Goal: Information Seeking & Learning: Learn about a topic

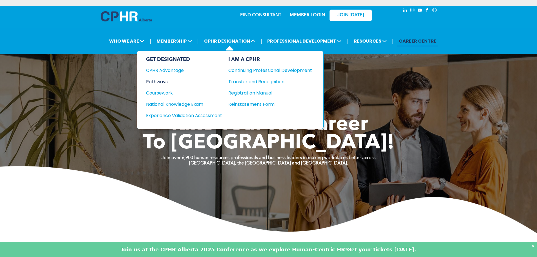
click at [168, 80] on div "Pathways" at bounding box center [180, 81] width 68 height 7
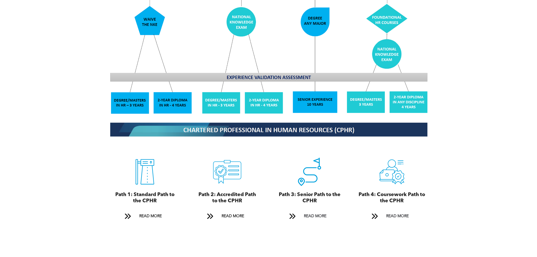
scroll to position [563, 0]
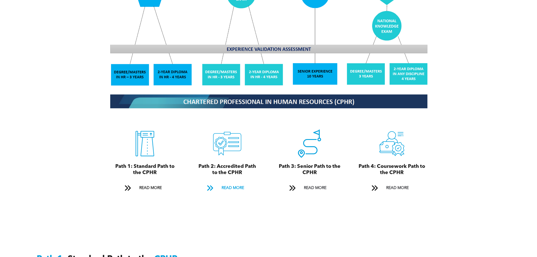
click at [240, 184] on span "READ MORE" at bounding box center [232, 187] width 26 height 10
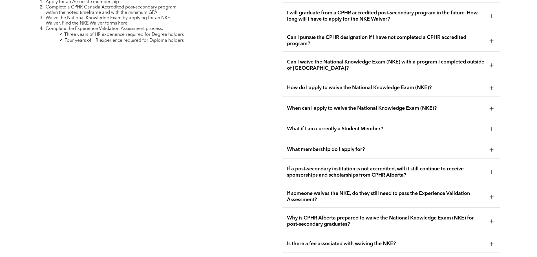
scroll to position [977, 0]
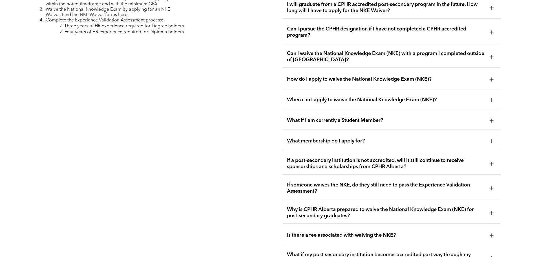
click at [355, 182] on span "If someone waives the NKE, do they still need to pass the Experience Validation…" at bounding box center [386, 188] width 198 height 12
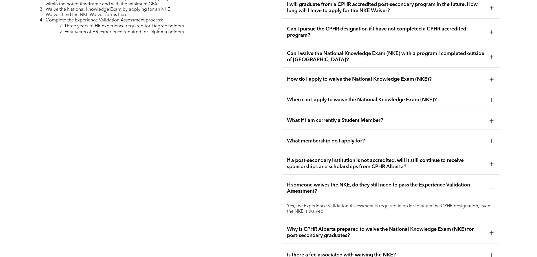
click at [355, 182] on span "If someone waives the NKE, do they still need to pass the Experience Validation…" at bounding box center [386, 188] width 198 height 12
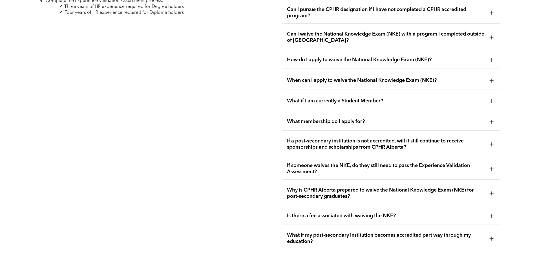
scroll to position [1005, 0]
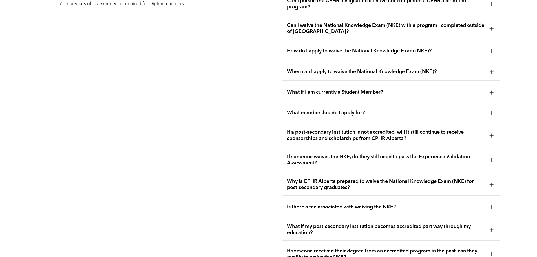
click at [355, 180] on span "Why is CPHR Alberta prepared to waive the National Knowledge Exam (NKE) for pos…" at bounding box center [386, 184] width 198 height 12
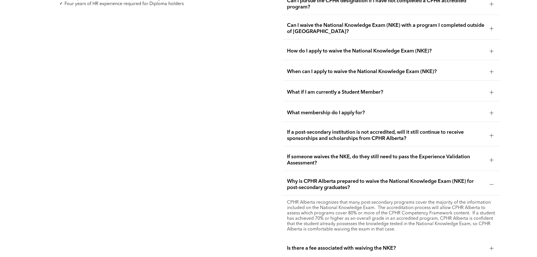
click at [355, 180] on span "Why is CPHR Alberta prepared to waive the National Knowledge Exam (NKE) for pos…" at bounding box center [386, 184] width 198 height 12
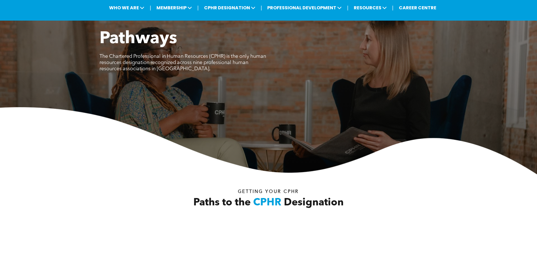
scroll to position [0, 0]
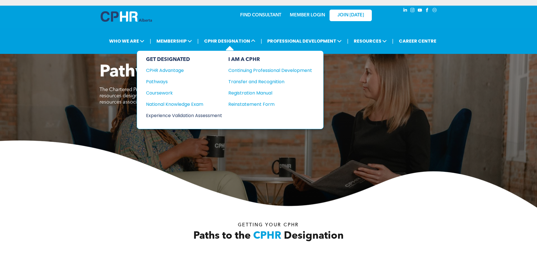
click at [201, 115] on div "Experience Validation Assessment" at bounding box center [180, 115] width 68 height 7
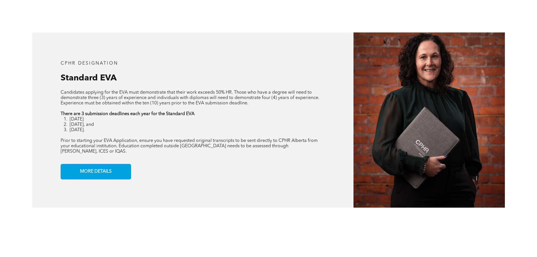
scroll to position [479, 0]
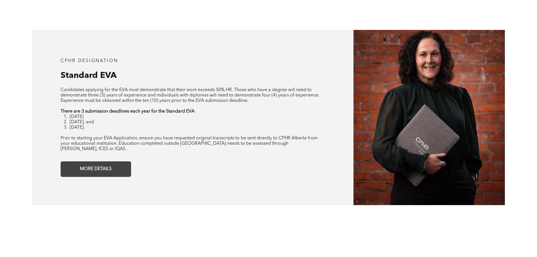
click at [112, 163] on span "MORE DETAILS" at bounding box center [95, 168] width 35 height 11
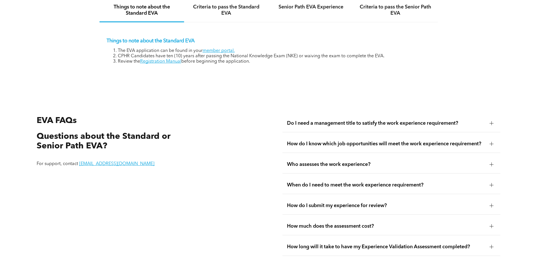
scroll to position [1001, 0]
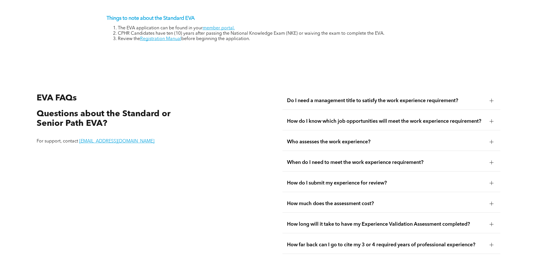
click at [293, 121] on div "How do I know which job opportunities will meet the work experience requirement?" at bounding box center [391, 121] width 218 height 18
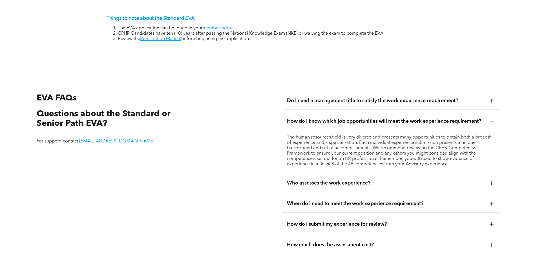
click at [293, 121] on div "How do I know which job opportunities will meet the work experience requirement?" at bounding box center [391, 121] width 218 height 18
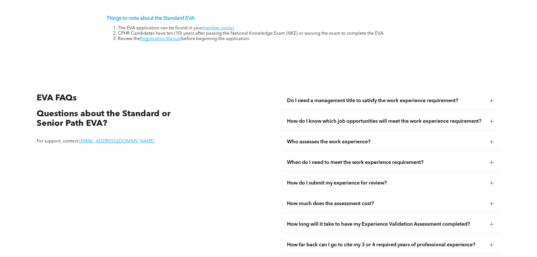
click at [301, 159] on span "When do I need to meet the work experience requirement?" at bounding box center [386, 162] width 198 height 6
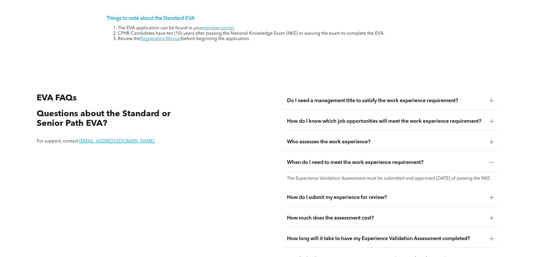
click at [301, 159] on span "When do I need to meet the work experience requirement?" at bounding box center [386, 162] width 198 height 6
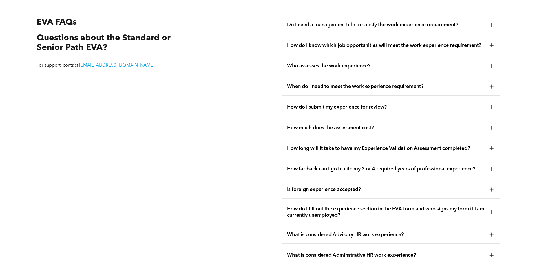
scroll to position [1085, 0]
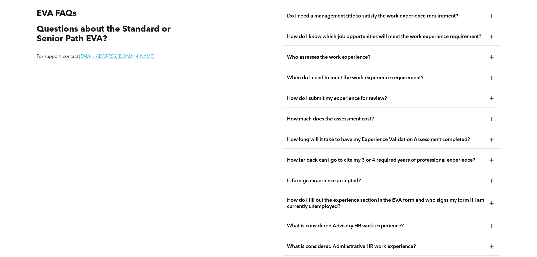
click at [301, 157] on span "How far back can I go to cite my 3 or 4 required years of professional experien…" at bounding box center [386, 160] width 198 height 6
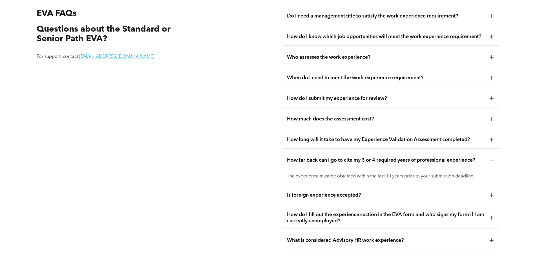
click at [301, 157] on span "How far back can I go to cite my 3 or 4 required years of professional experien…" at bounding box center [386, 160] width 198 height 6
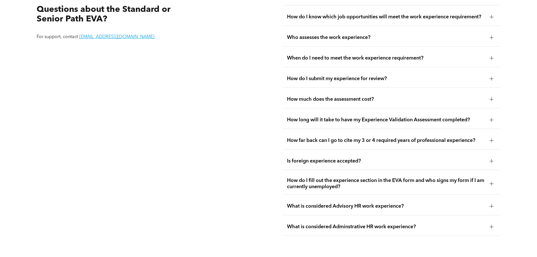
scroll to position [1113, 0]
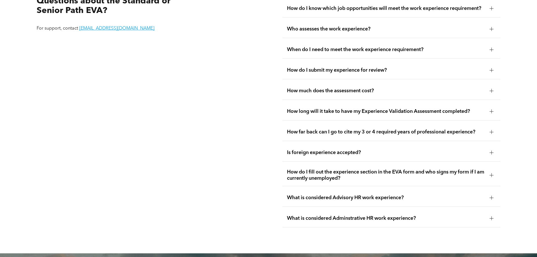
click at [337, 194] on span "What is considered Advisory HR work experience?" at bounding box center [386, 197] width 198 height 6
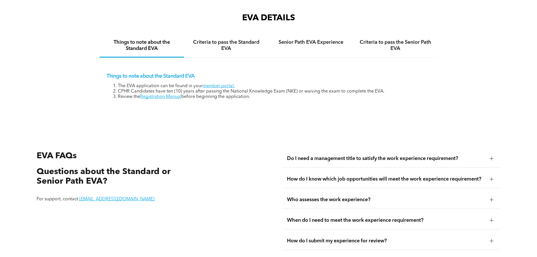
scroll to position [904, 0]
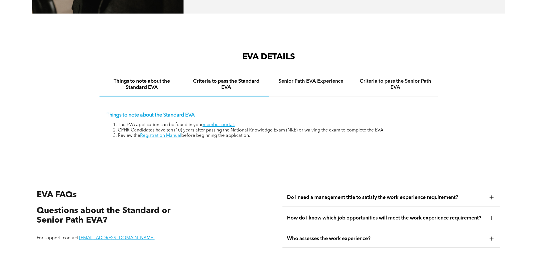
click at [233, 78] on h4 "Criteria to pass the Standard EVA" at bounding box center [226, 84] width 74 height 12
